Goal: Transaction & Acquisition: Book appointment/travel/reservation

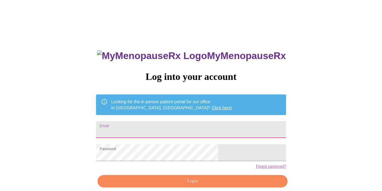
click at [165, 124] on input "Email" at bounding box center [191, 129] width 190 height 17
type input "[EMAIL_ADDRESS][DOMAIN_NAME]"
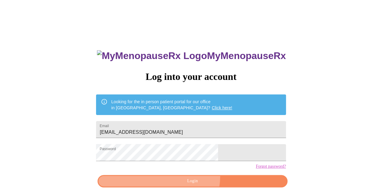
click at [188, 186] on button "Login" at bounding box center [193, 181] width 190 height 12
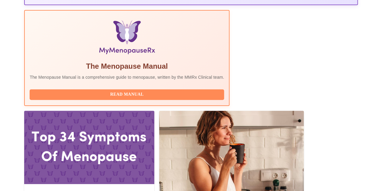
scroll to position [194, 0]
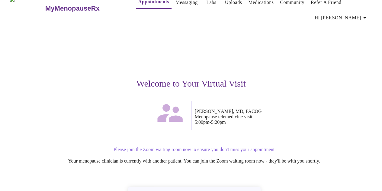
scroll to position [69, 0]
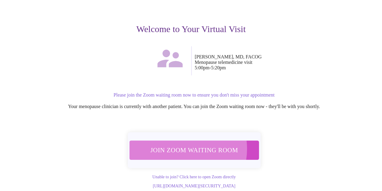
click at [178, 144] on span "Join Zoom Waiting Room" at bounding box center [193, 149] width 115 height 11
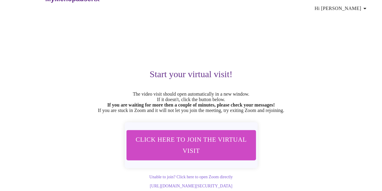
scroll to position [0, 0]
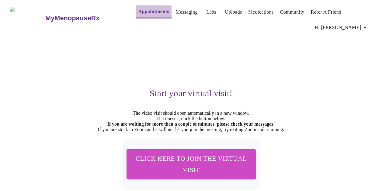
click at [136, 14] on button "Appointments" at bounding box center [154, 11] width 36 height 13
click at [59, 14] on h3 "MyMenopauseRx" at bounding box center [72, 18] width 54 height 8
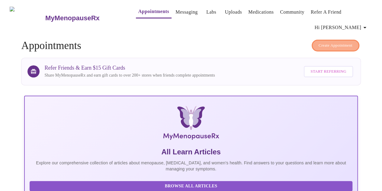
click at [335, 44] on span "Create Appointment" at bounding box center [336, 45] width 34 height 7
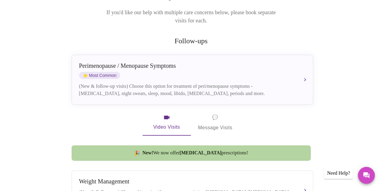
scroll to position [96, 0]
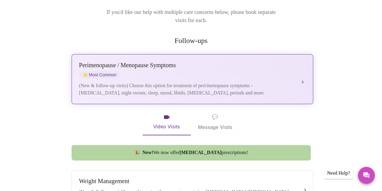
click at [213, 62] on div "[MEDICAL_DATA] / Menopause Symptoms ⭐ Most Common" at bounding box center [186, 70] width 214 height 17
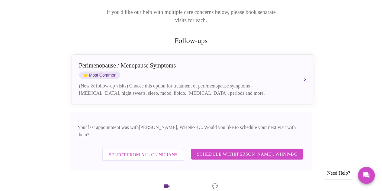
scroll to position [181, 0]
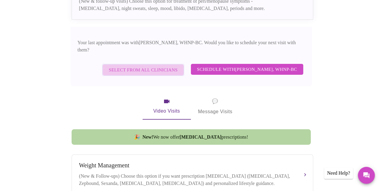
click at [156, 66] on span "Select from All Clinicians" at bounding box center [143, 70] width 69 height 8
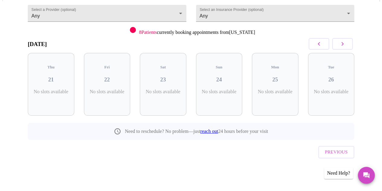
scroll to position [55, 0]
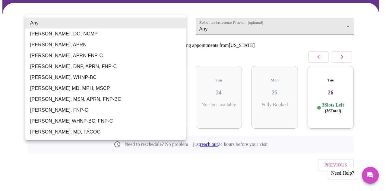
click at [148, 23] on body "MyMenopauseRx Appointments Messaging Labs Uploads Medications Community Refer a…" at bounding box center [193, 74] width 382 height 254
click at [86, 132] on li "[PERSON_NAME], MD, FACOG" at bounding box center [105, 131] width 161 height 11
type input "[PERSON_NAME], MD, FACOG"
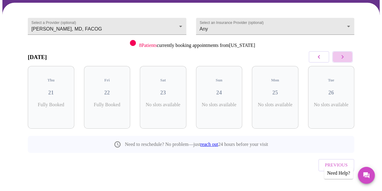
click at [345, 56] on icon "button" at bounding box center [342, 56] width 7 height 7
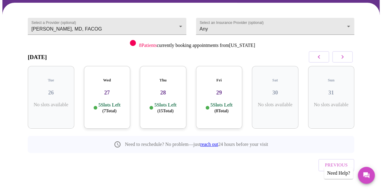
click at [345, 56] on icon "button" at bounding box center [342, 56] width 7 height 7
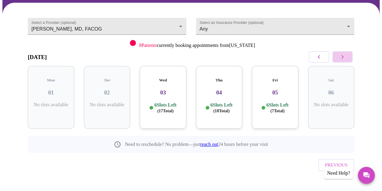
click at [345, 56] on icon "button" at bounding box center [342, 56] width 7 height 7
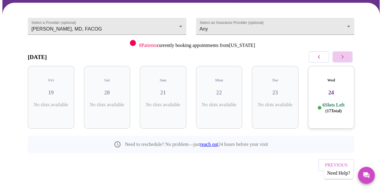
click at [345, 56] on icon "button" at bounding box center [342, 56] width 7 height 7
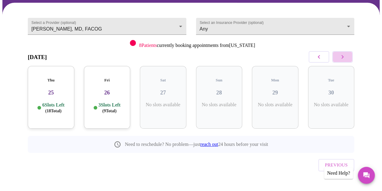
click at [345, 56] on icon "button" at bounding box center [342, 56] width 7 height 7
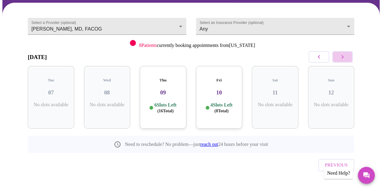
click at [345, 56] on icon "button" at bounding box center [342, 56] width 7 height 7
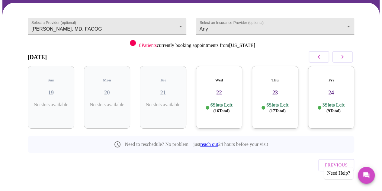
click at [233, 105] on p "6 Slots Left ( 16 Total)" at bounding box center [221, 108] width 22 height 12
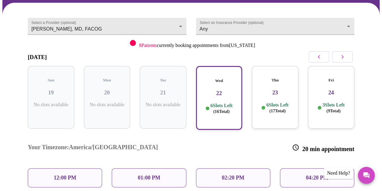
click at [261, 94] on div "Thu 23 6 Slots Left ( 17 Total)" at bounding box center [275, 97] width 47 height 63
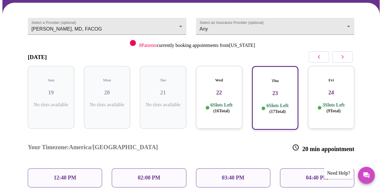
click at [225, 102] on p "6 Slots Left ( 16 Total)" at bounding box center [221, 108] width 22 height 12
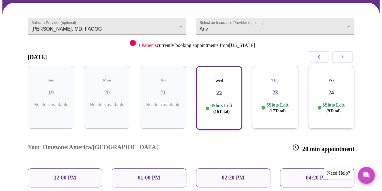
click at [137, 168] on div "01:00 PM" at bounding box center [149, 177] width 74 height 19
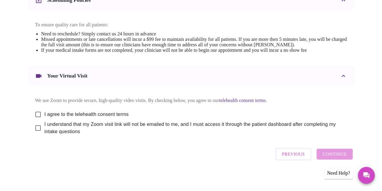
scroll to position [257, 0]
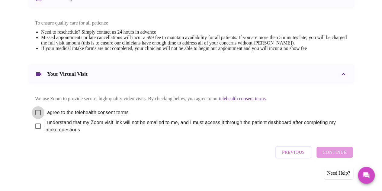
click at [32, 114] on input "I agree to the telehealth consent terms" at bounding box center [38, 112] width 13 height 13
checkbox input "true"
click at [34, 124] on input "I understand that my Zoom visit link will not be emailed to me, and I must acce…" at bounding box center [38, 126] width 13 height 13
checkbox input "true"
click at [341, 152] on span "Continue" at bounding box center [334, 152] width 24 height 8
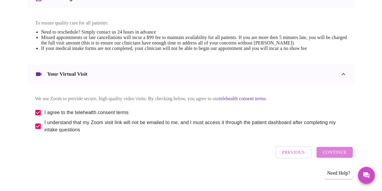
scroll to position [75, 0]
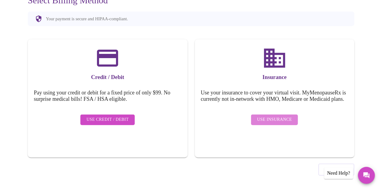
click at [285, 120] on span "Use Insurance" at bounding box center [274, 120] width 35 height 8
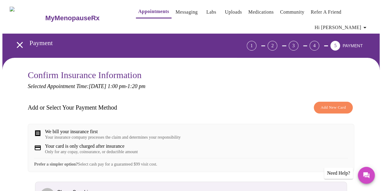
scroll to position [80, 0]
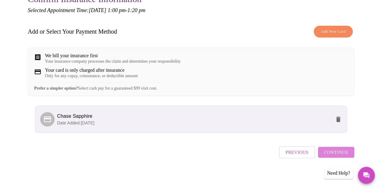
click at [342, 152] on span "Continue" at bounding box center [336, 152] width 24 height 8
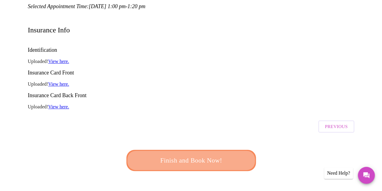
click at [203, 155] on span "Finish and Book Now!" at bounding box center [191, 160] width 112 height 11
